Goal: Task Accomplishment & Management: Complete application form

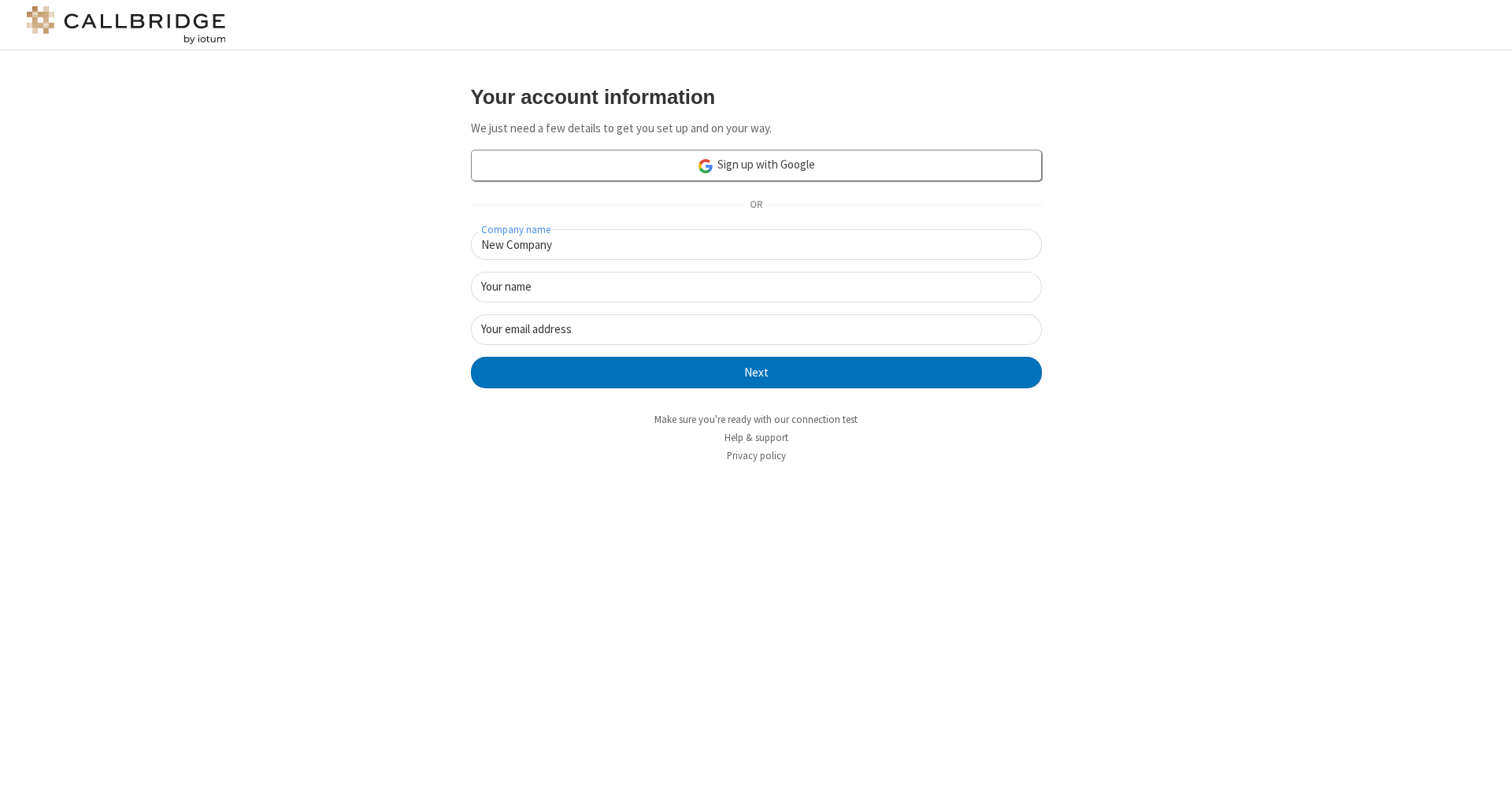
type input "New Company"
type input "New User"
type input "newUser@newUser.freesmackdown.b"
click at [756, 371] on button "Next" at bounding box center [756, 373] width 571 height 32
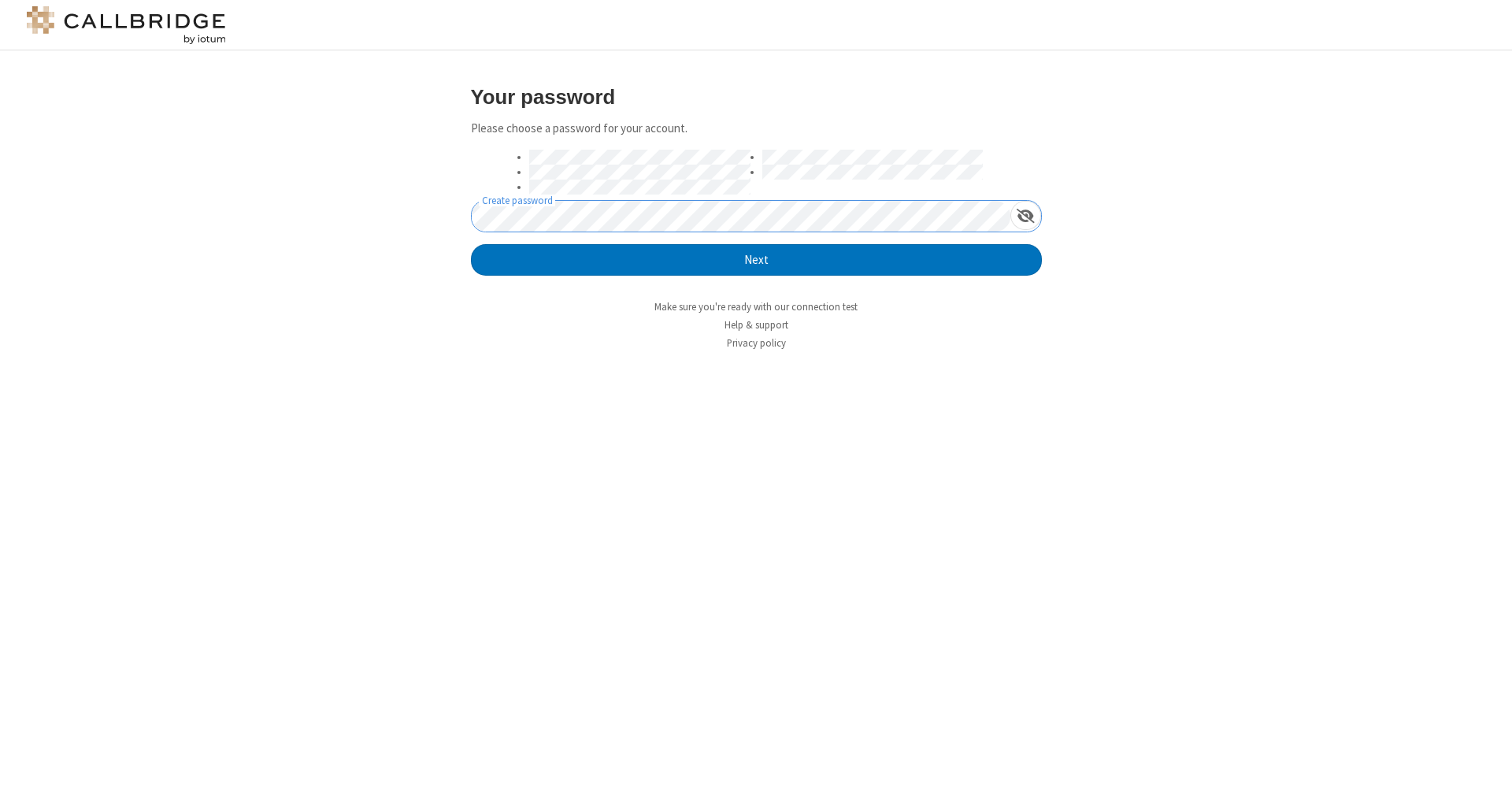
click at [756, 260] on button "Next" at bounding box center [756, 260] width 571 height 32
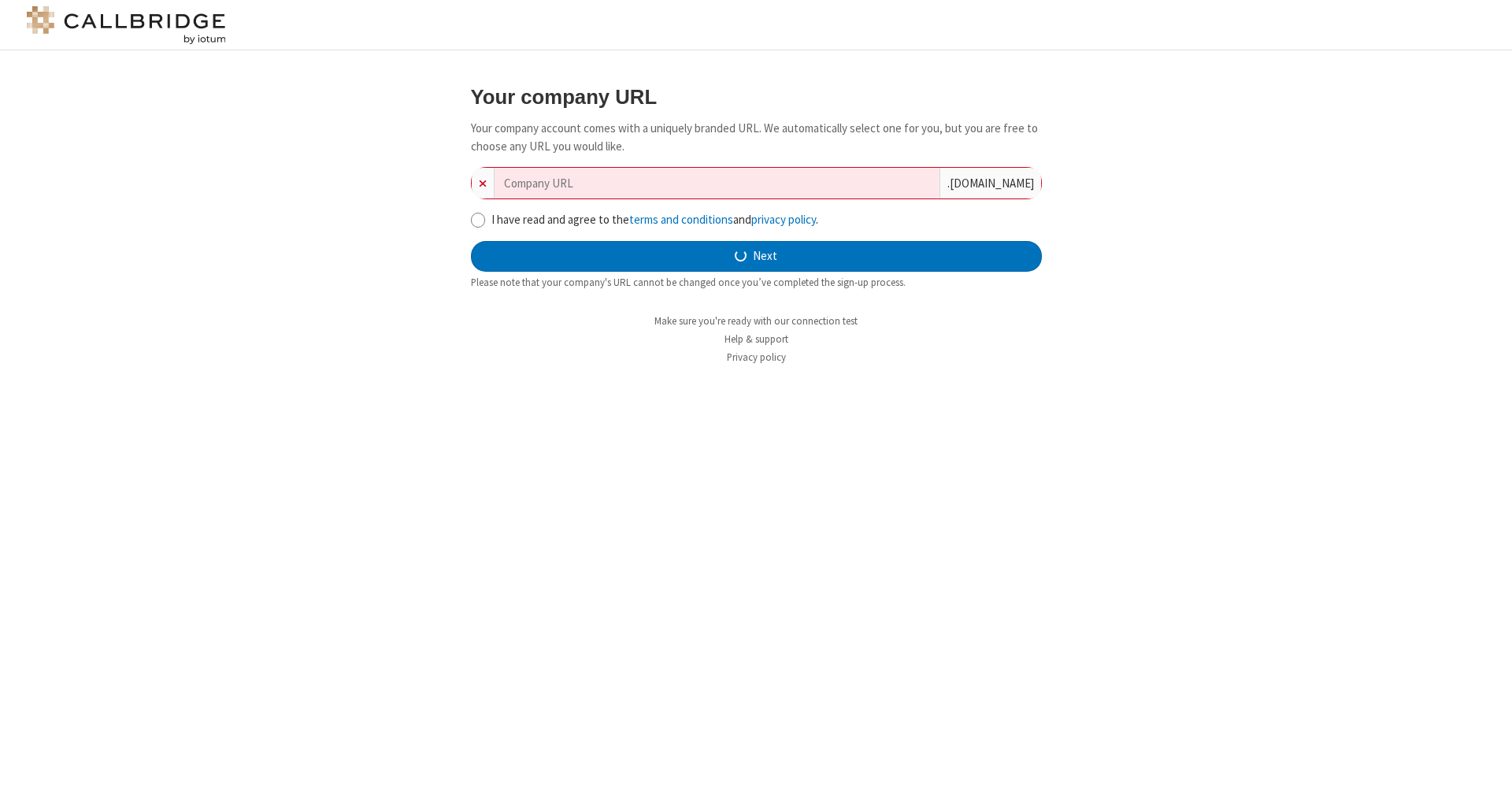
type input "new-company-extended-80744"
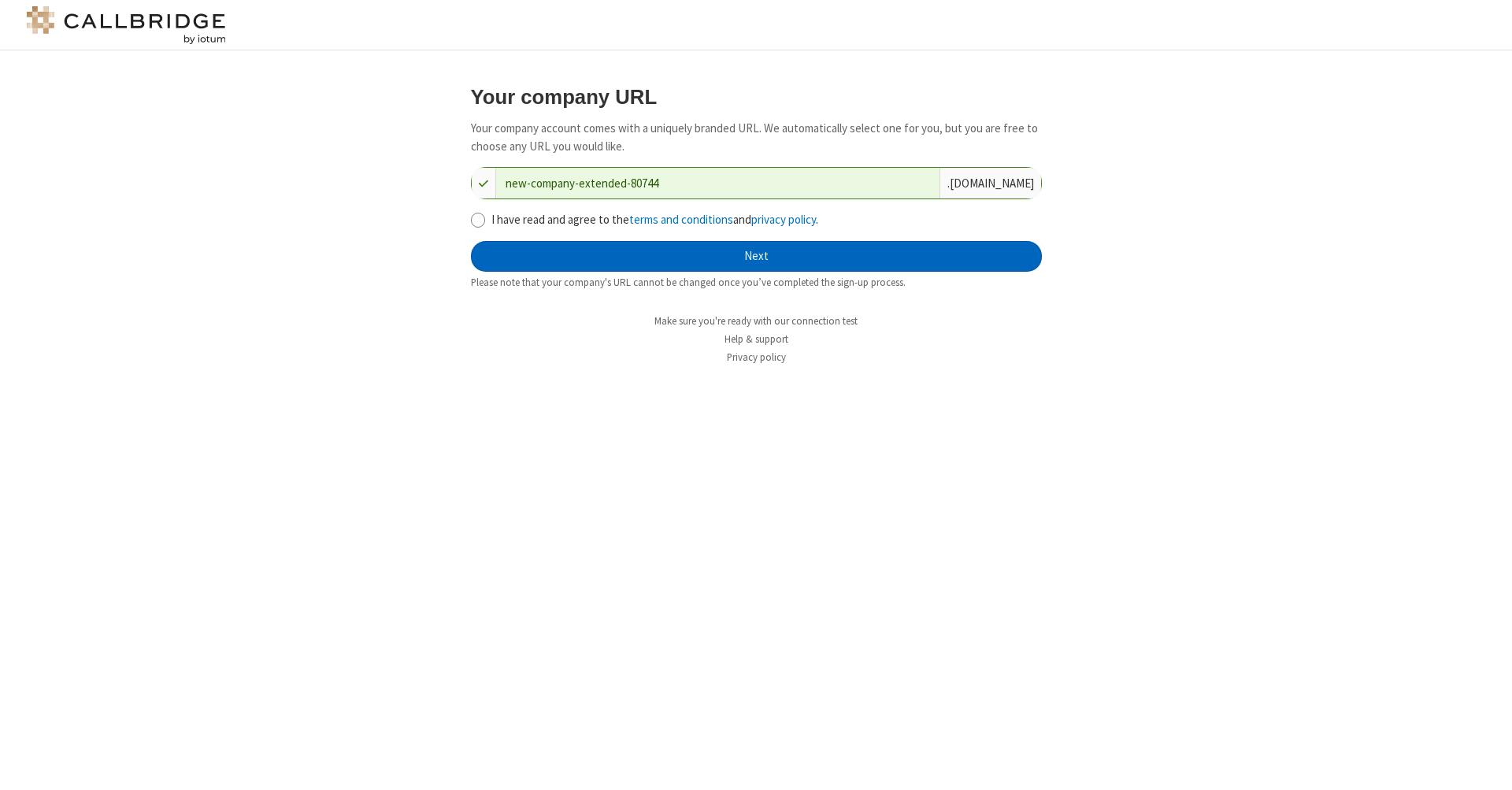
click at [756, 255] on button "Next" at bounding box center [756, 257] width 571 height 32
